Goal: Check status: Check status

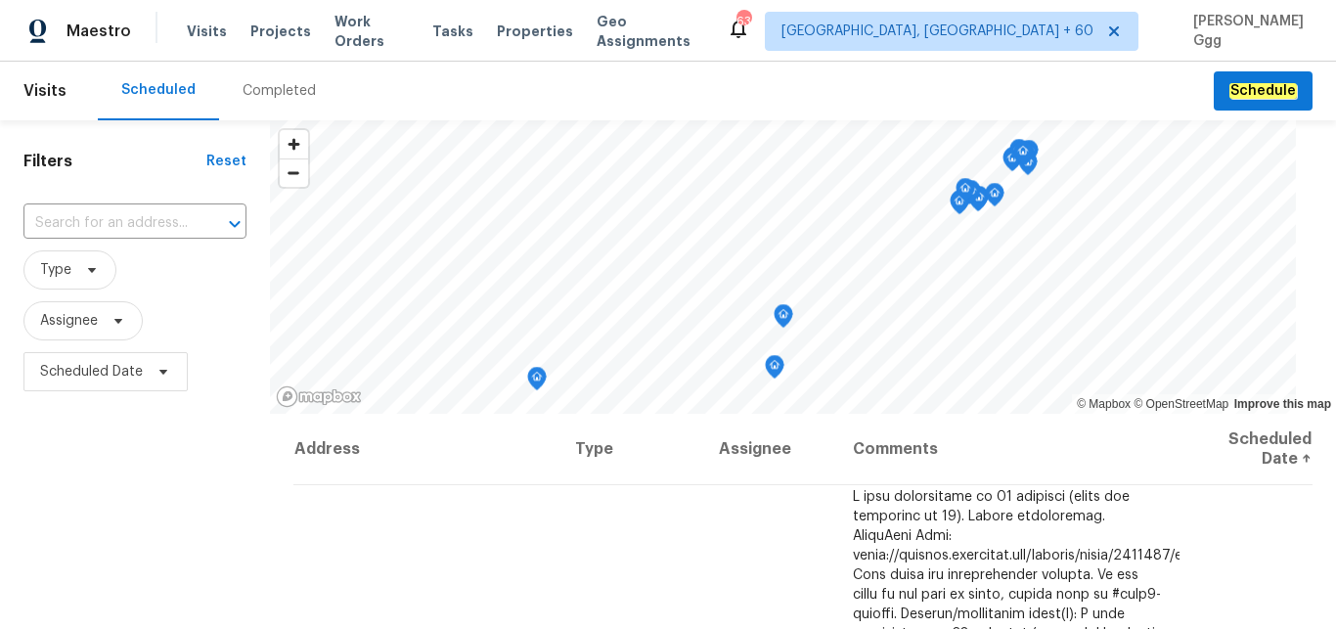
click at [290, 79] on div "Completed" at bounding box center [279, 91] width 120 height 59
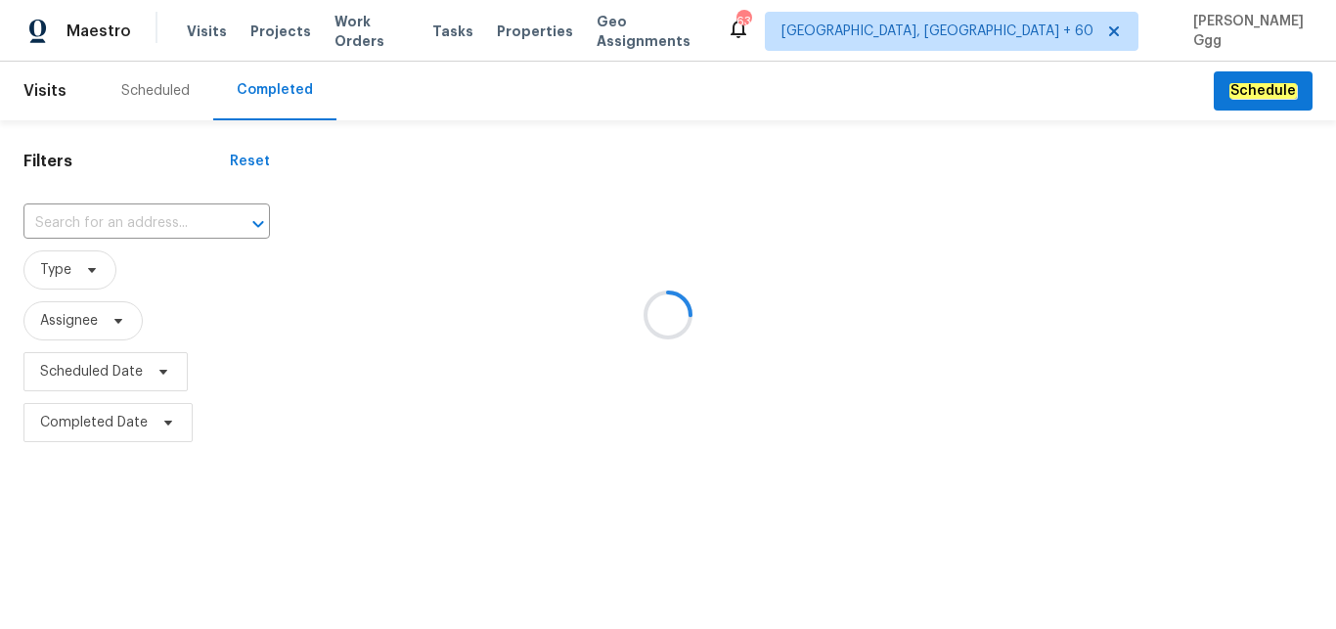
click at [97, 228] on div at bounding box center [668, 314] width 1336 height 629
click at [57, 221] on div at bounding box center [668, 314] width 1336 height 629
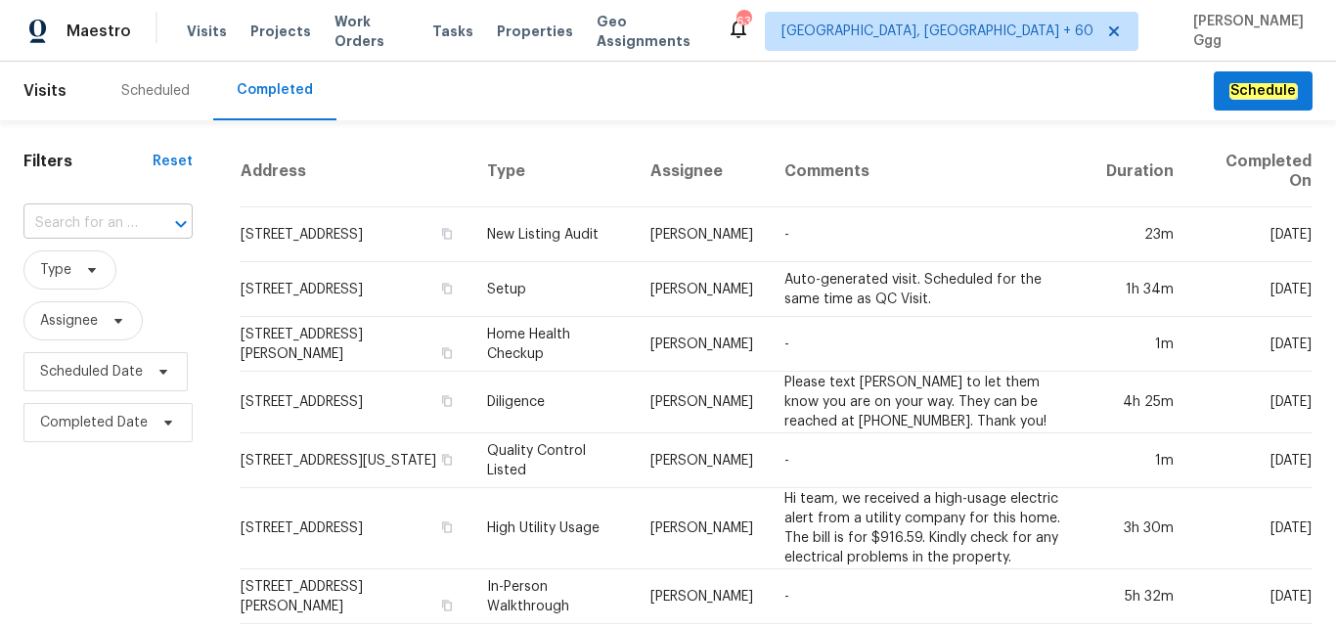
click at [45, 211] on input "text" at bounding box center [80, 223] width 114 height 30
paste input "[STREET_ADDRESS]"
type input "[STREET_ADDRESS]"
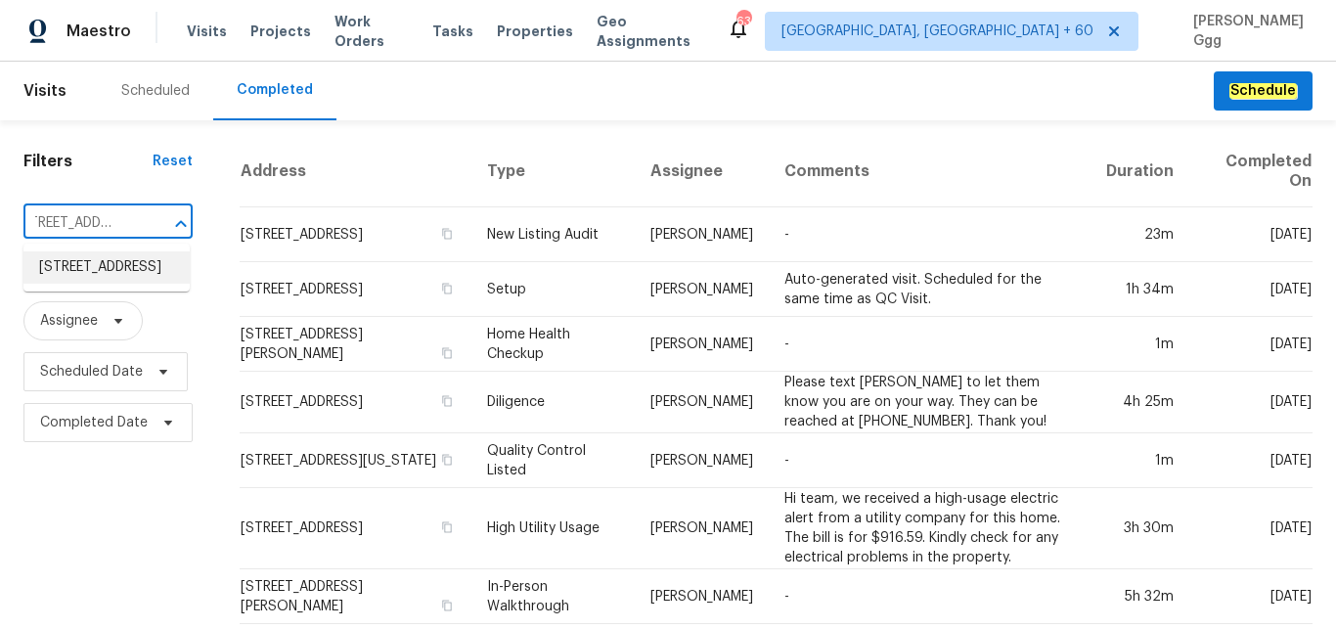
click at [67, 270] on li "[STREET_ADDRESS]" at bounding box center [106, 267] width 166 height 32
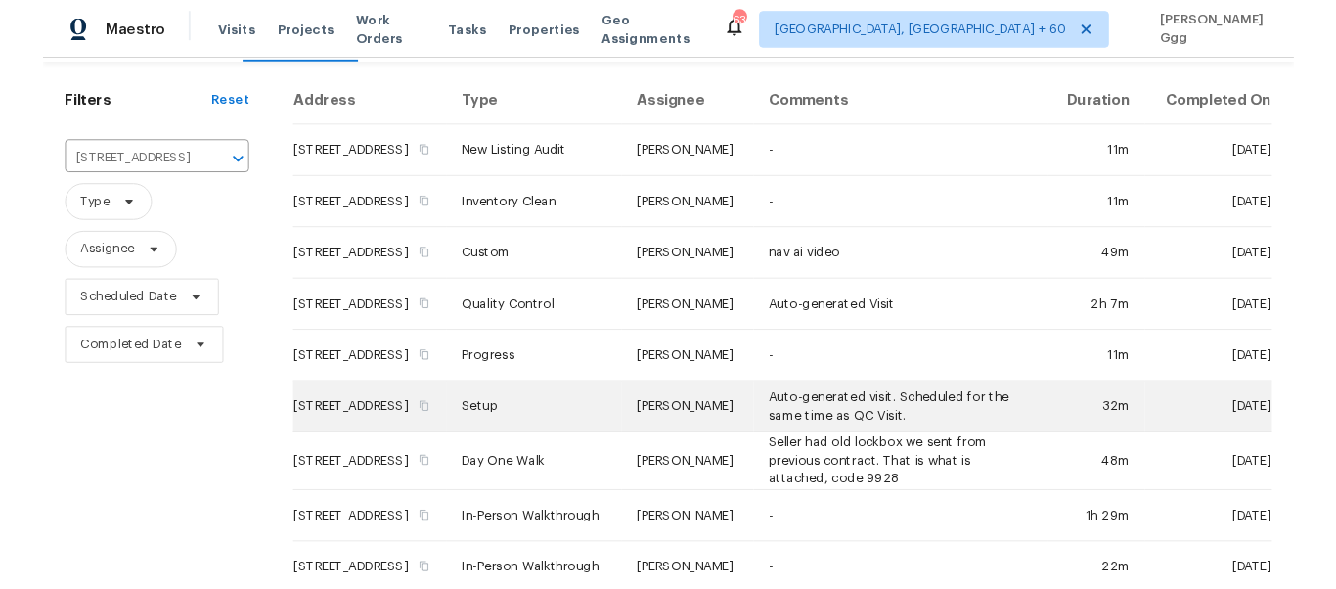
scroll to position [82, 0]
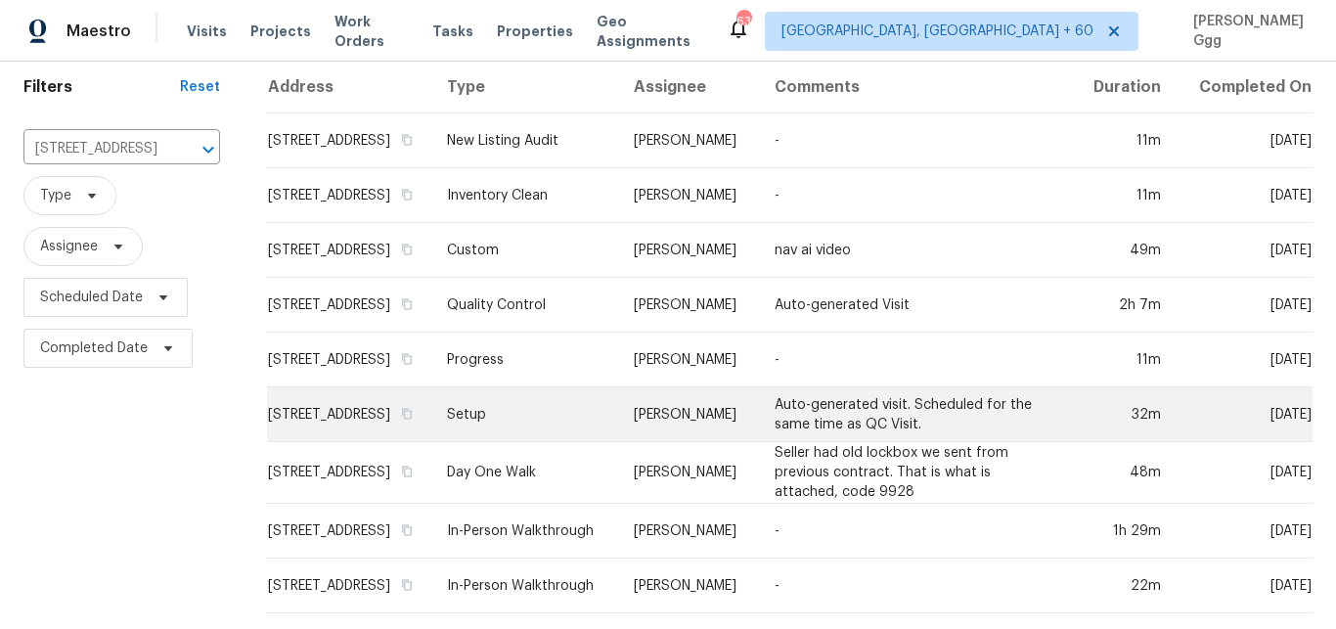
click at [545, 428] on td "Setup" at bounding box center [524, 414] width 187 height 55
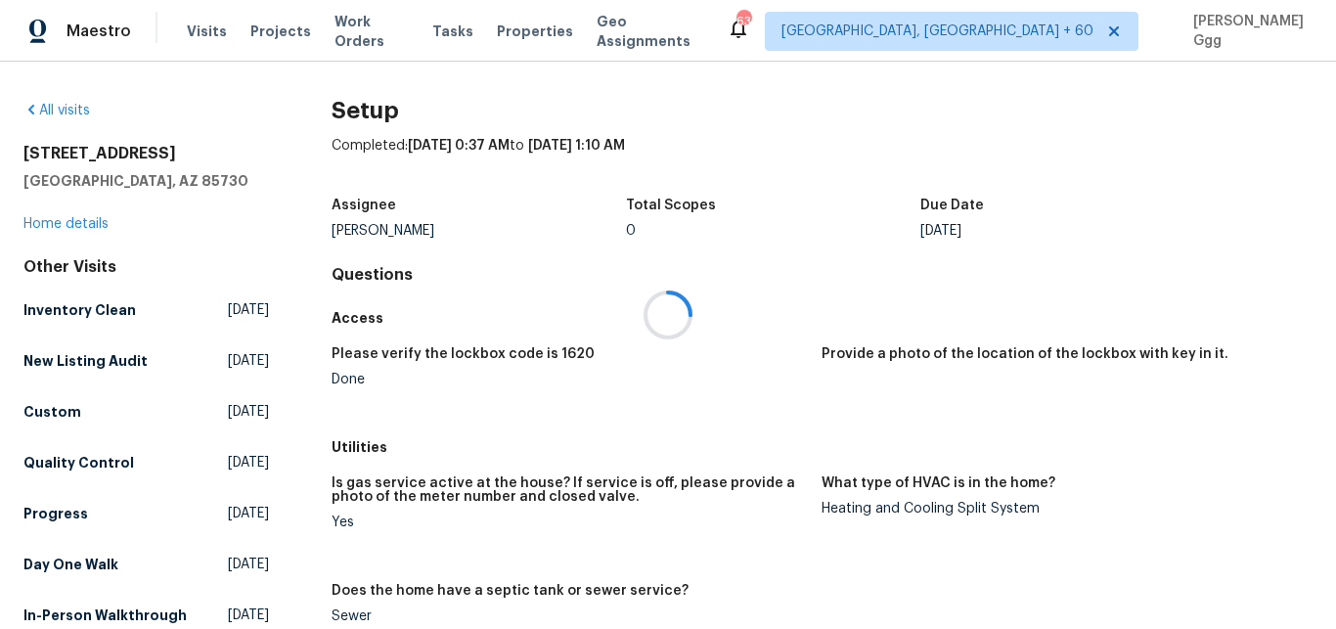
click at [751, 199] on div at bounding box center [668, 314] width 1336 height 629
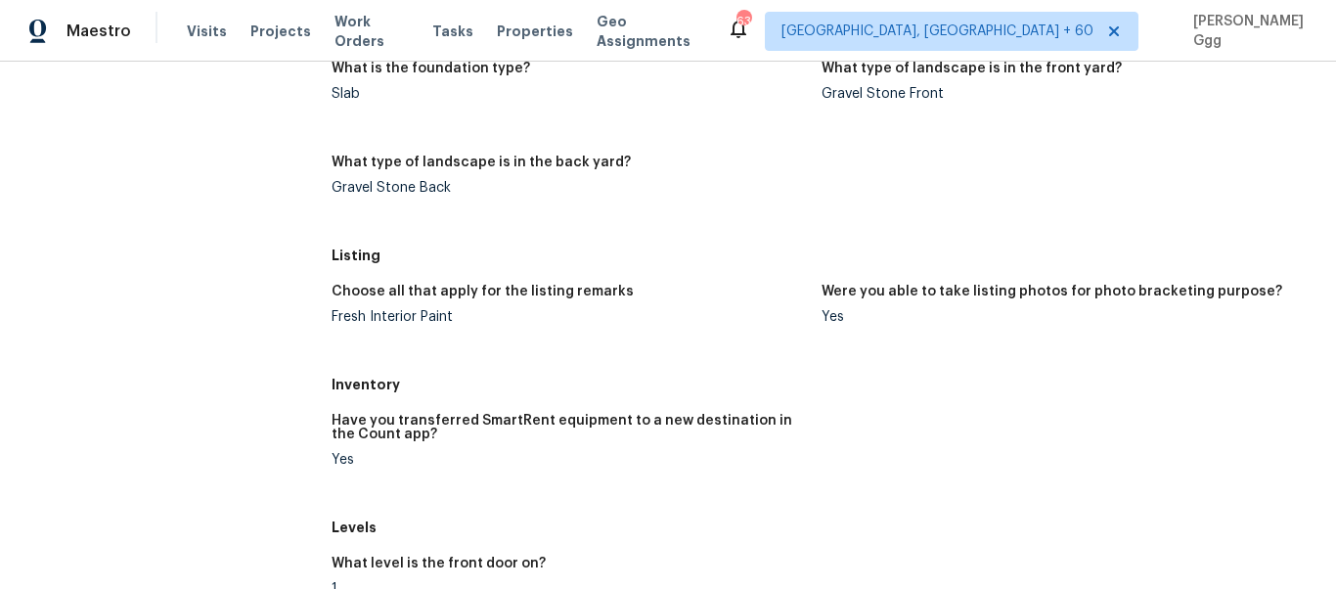
scroll to position [2356, 0]
